Goal: Task Accomplishment & Management: Complete application form

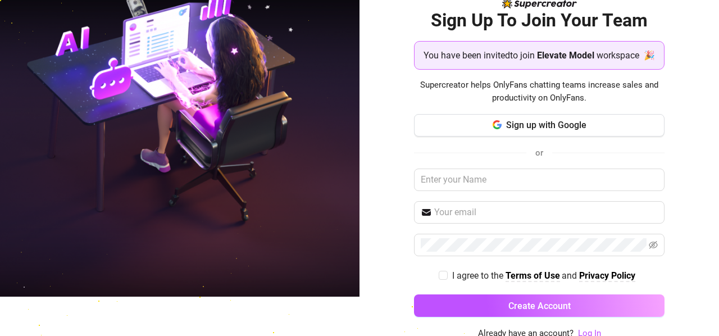
scroll to position [56, 0]
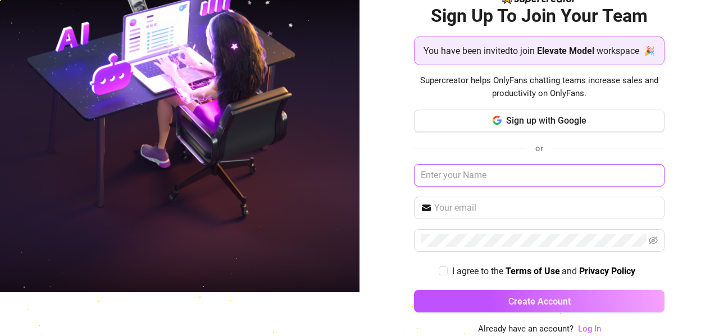
click at [473, 180] on input "text" at bounding box center [539, 175] width 251 height 22
type input "[PERSON_NAME]"
click at [457, 214] on input "text" at bounding box center [546, 207] width 224 height 13
type input "[EMAIL_ADDRESS][DOMAIN_NAME]"
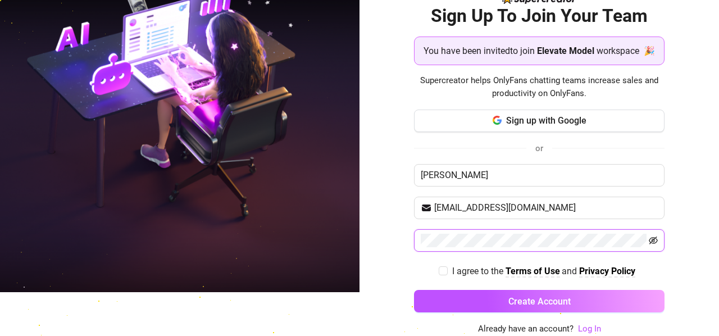
click at [648, 241] on icon "eye-invisible" at bounding box center [652, 240] width 9 height 9
click at [447, 269] on span "I agree to the Terms of Use and Privacy Policy" at bounding box center [543, 271] width 192 height 14
click at [442, 269] on input "I agree to the Terms of Use and Privacy Policy" at bounding box center [442, 270] width 8 height 8
checkbox input "true"
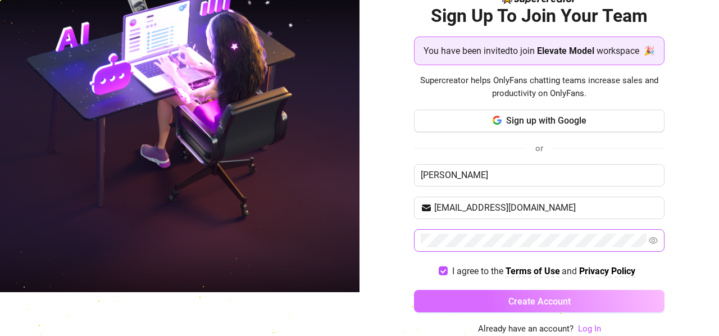
click at [519, 304] on span "Create Account" at bounding box center [539, 301] width 62 height 11
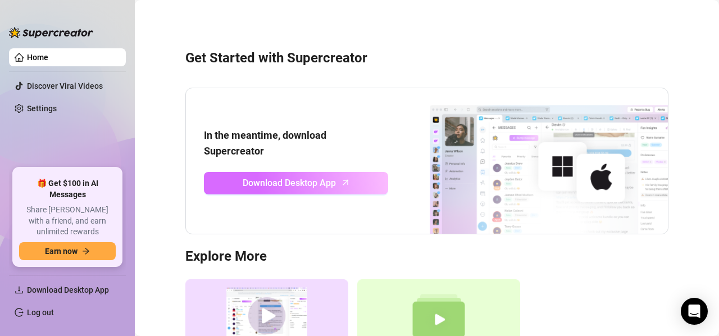
click at [293, 180] on span "Download Desktop App" at bounding box center [289, 183] width 93 height 14
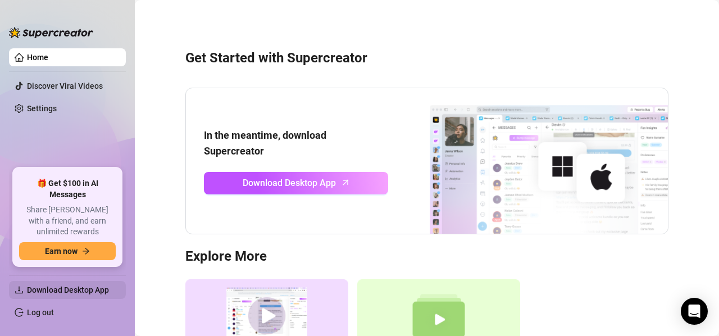
click at [42, 294] on span "Download Desktop App" at bounding box center [68, 289] width 82 height 9
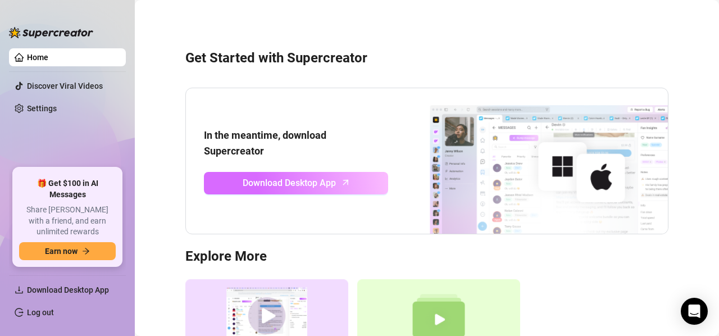
click at [284, 177] on span "Download Desktop App" at bounding box center [289, 183] width 93 height 14
click at [255, 179] on span "Download Desktop App" at bounding box center [289, 183] width 93 height 14
